Goal: Find contact information: Find contact information

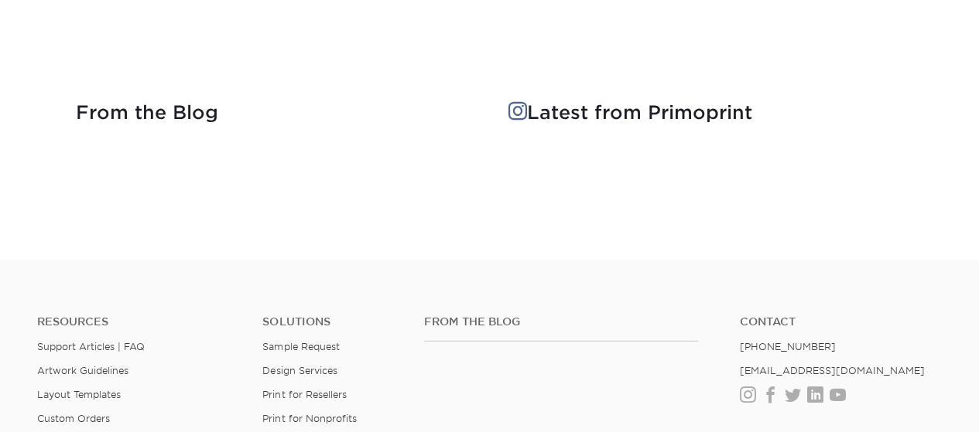
scroll to position [2089, 0]
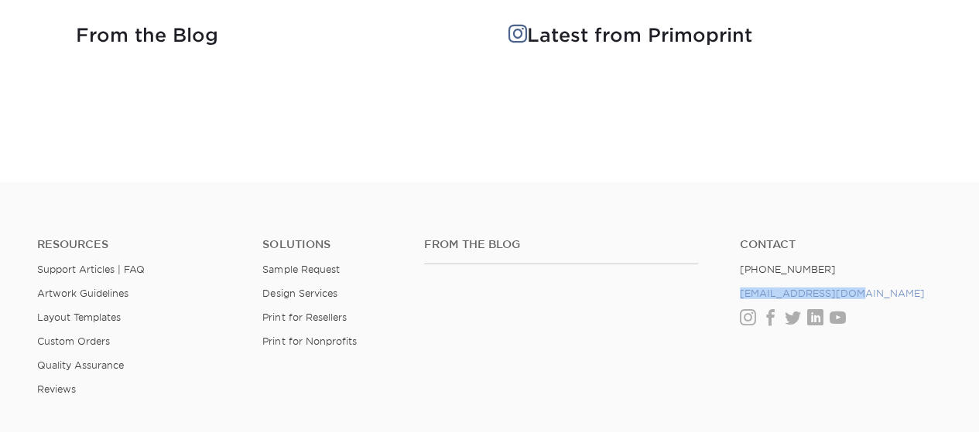
drag, startPoint x: 860, startPoint y: 292, endPoint x: 738, endPoint y: 294, distance: 122.3
click at [740, 294] on li "[EMAIL_ADDRESS][DOMAIN_NAME]" at bounding box center [841, 294] width 202 height 12
copy link "[EMAIL_ADDRESS][DOMAIN_NAME]"
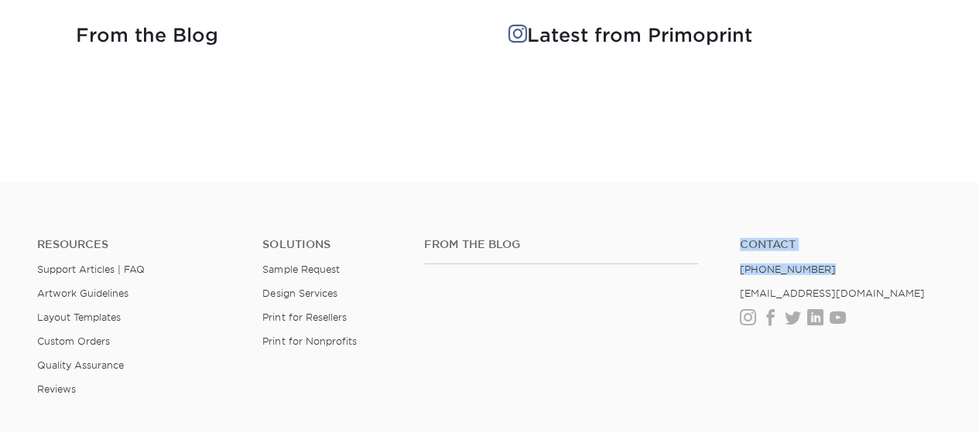
drag, startPoint x: 822, startPoint y: 261, endPoint x: 723, endPoint y: 260, distance: 99.8
click at [723, 260] on div "From the Blog Contact [PHONE_NUMBER] [EMAIL_ADDRESS][DOMAIN_NAME] Instagram Fac…" at bounding box center [682, 287] width 541 height 99
click at [523, 202] on div "Resources Support Articles | FAQ Artwork Guidelines Layout Templates Custom Ord…" at bounding box center [489, 329] width 979 height 256
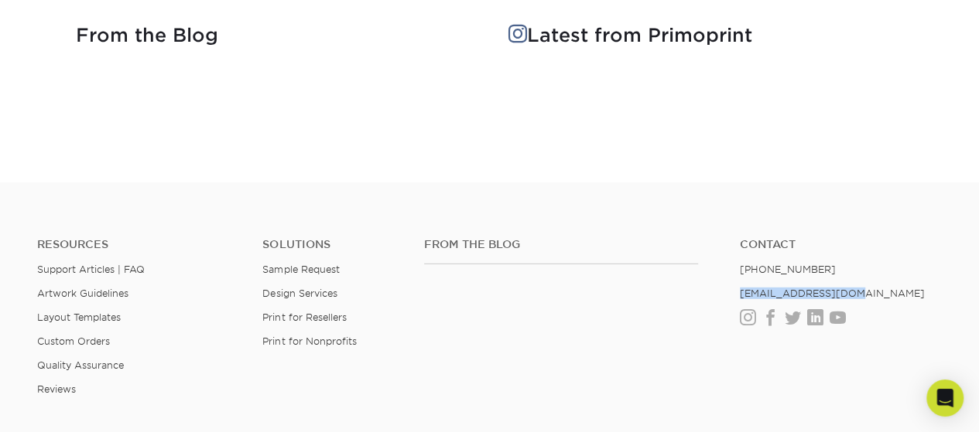
drag, startPoint x: 856, startPoint y: 290, endPoint x: 730, endPoint y: 287, distance: 125.4
click at [730, 287] on ul "Contact [PHONE_NUMBER] [EMAIL_ADDRESS][DOMAIN_NAME] Instagram Facebook Twitter …" at bounding box center [840, 281] width 225 height 87
click at [873, 234] on div "Resources Support Articles | FAQ Artwork Guidelines Layout Templates Custom Ord…" at bounding box center [489, 329] width 979 height 256
click at [773, 312] on link "Facebook" at bounding box center [770, 318] width 16 height 13
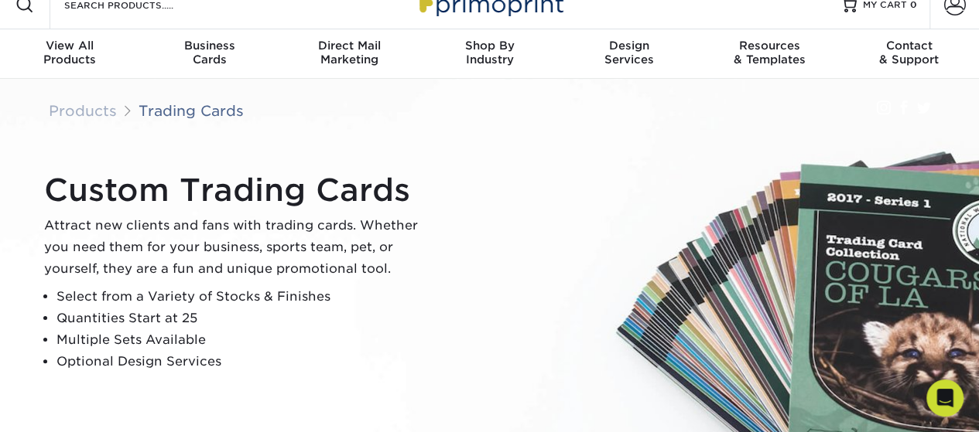
scroll to position [0, 0]
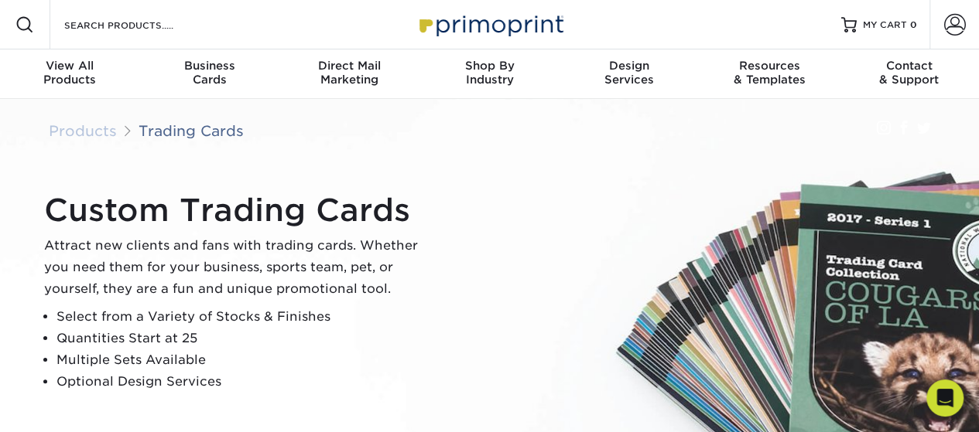
click at [93, 134] on link "Products" at bounding box center [83, 130] width 68 height 17
